Goal: Information Seeking & Learning: Find specific fact

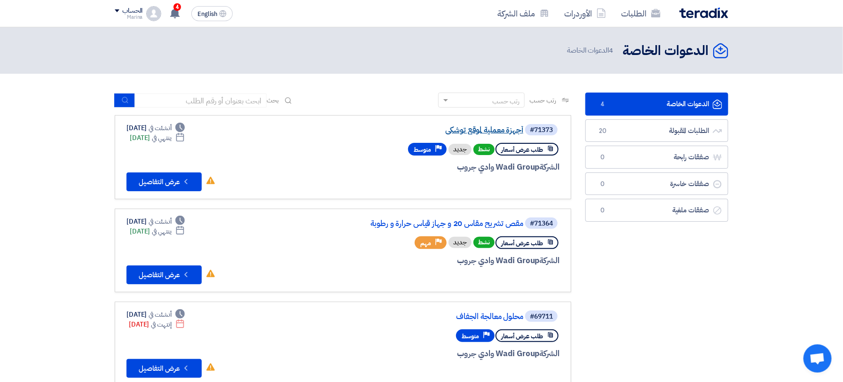
click at [475, 132] on link "أجهزة معملية لموقع توشكى" at bounding box center [429, 130] width 188 height 8
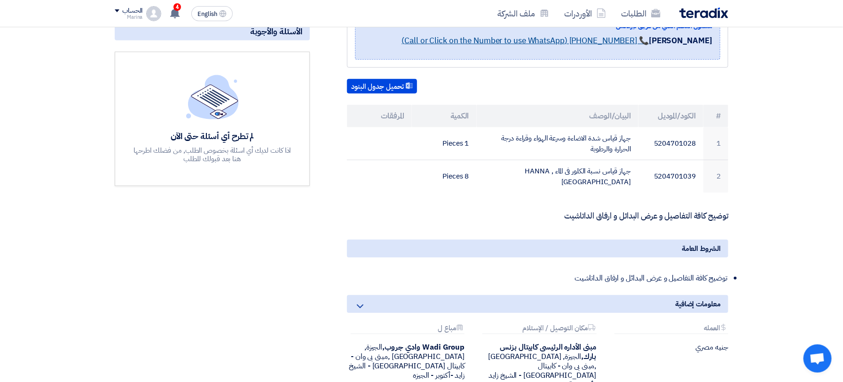
scroll to position [251, 0]
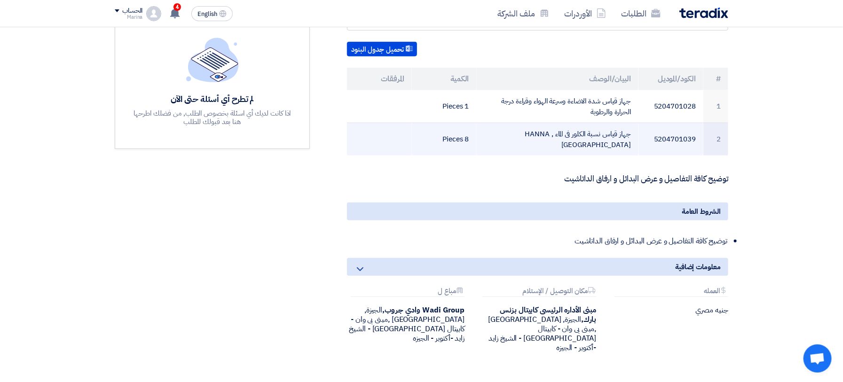
drag, startPoint x: 491, startPoint y: 120, endPoint x: 634, endPoint y: 123, distance: 143.5
click at [634, 123] on td "جهاز قياس نسبة الكلور فى الماء HANNA , [GEOGRAPHIC_DATA]" at bounding box center [558, 139] width 162 height 33
copy td "جهاز قياس نسبة الكلور فى الماء HANNA , [GEOGRAPHIC_DATA]"
click at [570, 130] on td "جهاز قياس نسبة الكلور فى الماء HANNA , [GEOGRAPHIC_DATA]" at bounding box center [558, 139] width 162 height 33
drag, startPoint x: 554, startPoint y: 121, endPoint x: 632, endPoint y: 121, distance: 77.1
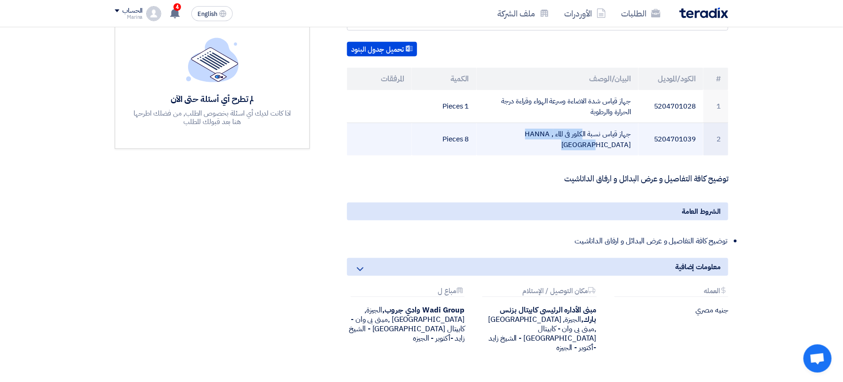
click at [632, 123] on td "جهاز قياس نسبة الكلور فى الماء HANNA , [GEOGRAPHIC_DATA]" at bounding box center [558, 139] width 162 height 33
copy td "جهاز قياس نسبة الكلور فى الماء"
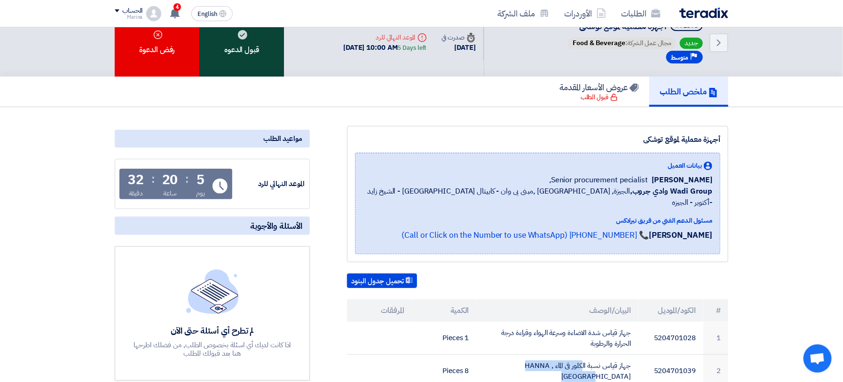
scroll to position [0, 0]
